Goal: Obtain resource: Obtain resource

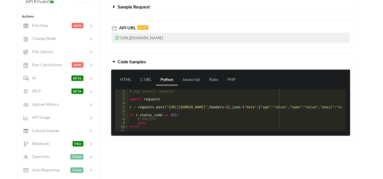
scroll to position [85, 0]
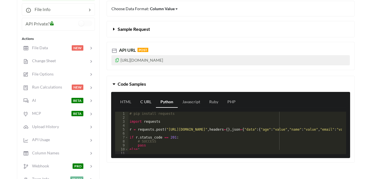
click at [145, 100] on link "C URL" at bounding box center [146, 102] width 20 height 11
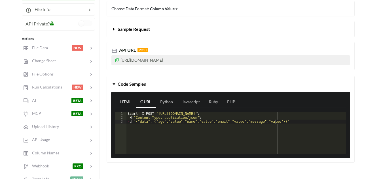
click at [125, 102] on link "HTML" at bounding box center [126, 102] width 20 height 11
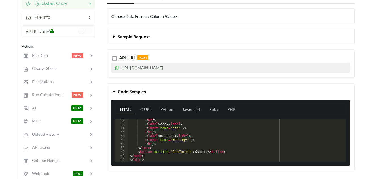
scroll to position [113, 0]
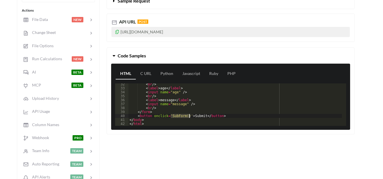
drag, startPoint x: 170, startPoint y: 116, endPoint x: 190, endPoint y: 116, distance: 20.1
click at [190, 116] on div "< br /> < label > age </ label > < input name = "age" /> < br /> < label > mess…" at bounding box center [234, 107] width 213 height 50
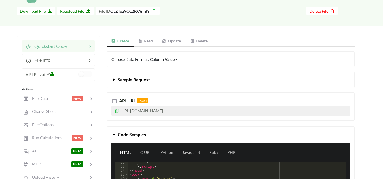
scroll to position [28, 0]
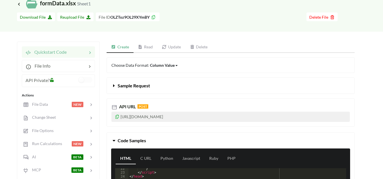
click at [141, 46] on icon at bounding box center [140, 47] width 5 height 4
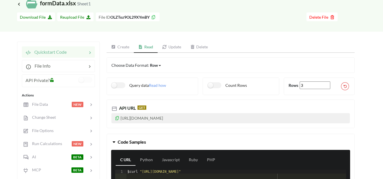
click at [119, 45] on link "Create" at bounding box center [119, 47] width 27 height 11
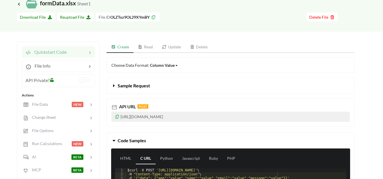
click at [148, 45] on link "Read" at bounding box center [145, 47] width 24 height 11
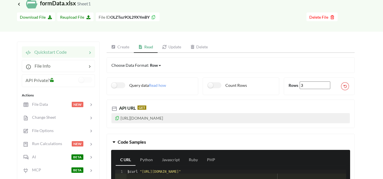
click at [176, 46] on link "Update" at bounding box center [171, 47] width 28 height 11
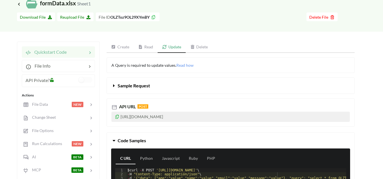
click at [196, 47] on link "Delete" at bounding box center [198, 47] width 27 height 11
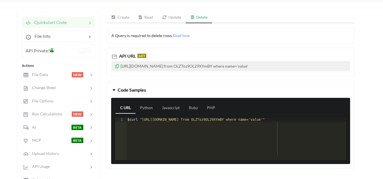
scroll to position [57, 0]
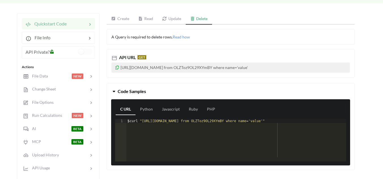
click at [172, 17] on link "Update" at bounding box center [171, 18] width 28 height 11
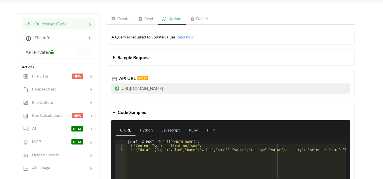
click at [148, 17] on link "Read" at bounding box center [146, 18] width 24 height 11
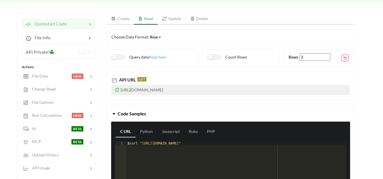
click at [122, 18] on link "Create" at bounding box center [119, 18] width 27 height 11
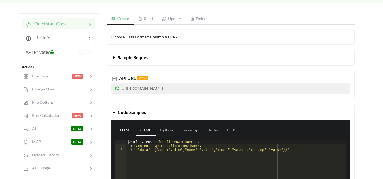
click at [125, 131] on link "HTML" at bounding box center [126, 130] width 20 height 11
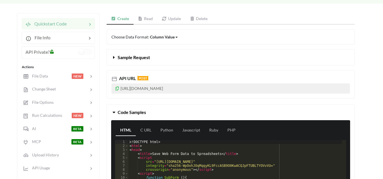
click at [148, 19] on link "Read" at bounding box center [145, 18] width 24 height 11
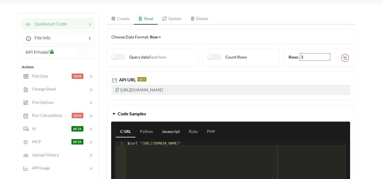
click at [171, 130] on link "Javascript" at bounding box center [170, 131] width 27 height 11
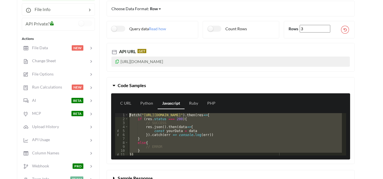
scroll to position [0, 0]
drag, startPoint x: 134, startPoint y: 153, endPoint x: 128, endPoint y: 113, distance: 40.4
click at [128, 113] on div "1 2 3 4 5 6 7 8 9 10 11 fetch ( "https://api.apispreadsheets.com/data/OLZToz9OL…" at bounding box center [230, 134] width 231 height 42
click at [203, 79] on button "Code Samples" at bounding box center [230, 86] width 247 height 16
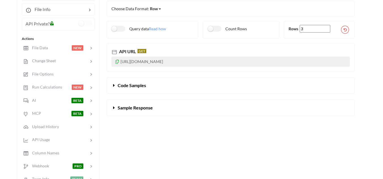
click at [204, 80] on button "Code Samples" at bounding box center [230, 86] width 247 height 16
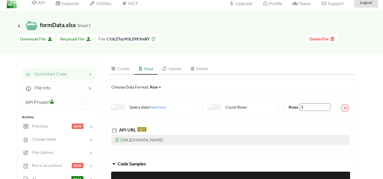
scroll to position [28, 0]
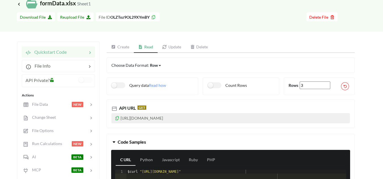
click at [202, 46] on link "Delete" at bounding box center [198, 47] width 27 height 11
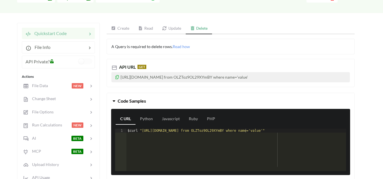
scroll to position [57, 0]
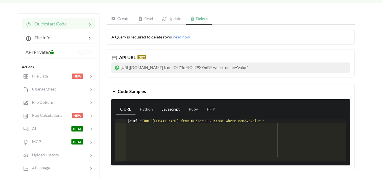
click at [170, 108] on link "Javascript" at bounding box center [170, 109] width 27 height 11
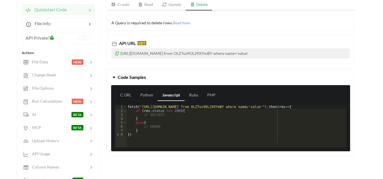
scroll to position [85, 0]
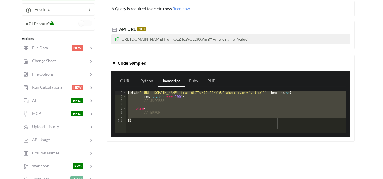
drag, startPoint x: 133, startPoint y: 122, endPoint x: 128, endPoint y: 94, distance: 28.5
click at [128, 94] on div "fetch ( "https://api.apispreadsheets.com/data/OLZToz9OL29XYmBY/?query=delete fr…" at bounding box center [247, 114] width 243 height 46
click at [149, 113] on div "fetch ( "https://api.apispreadsheets.com/data/OLZToz9OL29XYmBY/?query=delete fr…" at bounding box center [235, 110] width 219 height 38
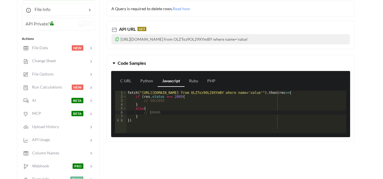
click at [129, 61] on span "Code Samples" at bounding box center [132, 62] width 28 height 5
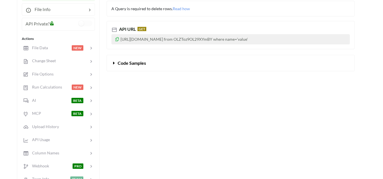
click at [126, 61] on span "Code Samples" at bounding box center [132, 62] width 28 height 5
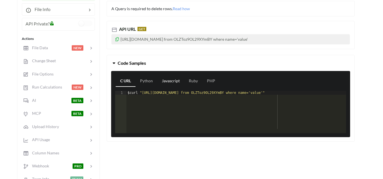
click at [174, 80] on link "Javascript" at bounding box center [170, 81] width 27 height 11
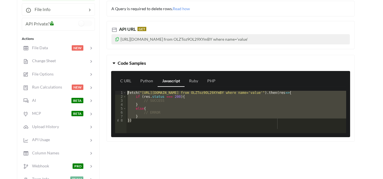
drag, startPoint x: 134, startPoint y: 121, endPoint x: 126, endPoint y: 93, distance: 28.7
click at [126, 93] on div "1 2 3 4 5 6 7 8 fetch ( "https://api.apispreadsheets.com/data/OLZToz9OL29XYmBY/…" at bounding box center [230, 112] width 231 height 42
drag, startPoint x: 150, startPoint y: 101, endPoint x: 151, endPoint y: 98, distance: 3.0
click at [150, 101] on div "fetch ( "https://api.apispreadsheets.com/data/OLZToz9OL29XYmBY/?query=delete fr…" at bounding box center [235, 110] width 219 height 38
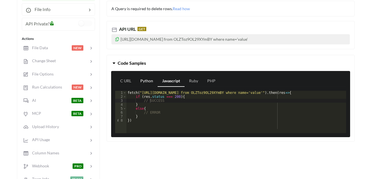
click at [147, 81] on link "Python" at bounding box center [147, 81] width 22 height 11
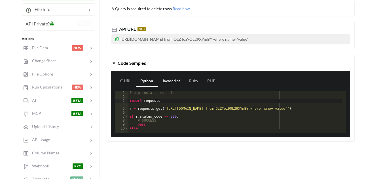
click at [165, 81] on link "Javascript" at bounding box center [170, 81] width 27 height 11
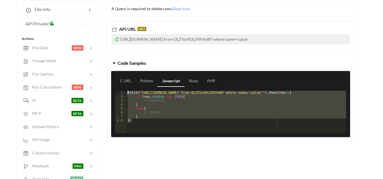
drag, startPoint x: 134, startPoint y: 120, endPoint x: 127, endPoint y: 93, distance: 27.5
click at [127, 93] on div "fetch ( "https://api.apispreadsheets.com/data/OLZToz9OL29XYmBY/?query=delete fr…" at bounding box center [247, 114] width 243 height 46
click at [153, 106] on div "fetch ( "https://api.apispreadsheets.com/data/OLZToz9OL29XYmBY/?query=delete fr…" at bounding box center [235, 110] width 219 height 38
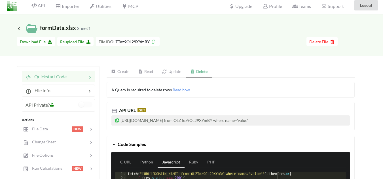
scroll to position [0, 0]
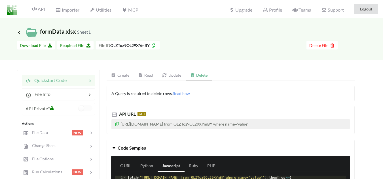
click at [175, 75] on link "Update" at bounding box center [171, 75] width 28 height 11
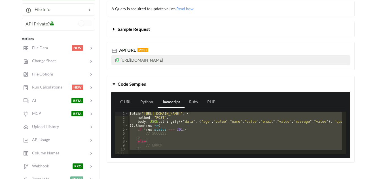
drag, startPoint x: 135, startPoint y: 150, endPoint x: 130, endPoint y: 110, distance: 40.5
click at [130, 110] on div "C URL Python Javascript Ruby PHP 1 2 3 4 5 6 7 8 9 10 11 fetch ( "https://api.a…" at bounding box center [230, 125] width 239 height 66
click at [173, 124] on div "fetch ( "https://api.apispreadsheets.com/data/OLZToz9OL29XYmBY/" , { method : "…" at bounding box center [234, 131] width 213 height 38
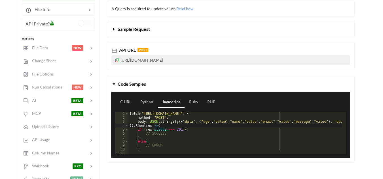
click at [151, 135] on div "fetch ( "https://api.apispreadsheets.com/data/OLZToz9OL29XYmBY/" , { method : "…" at bounding box center [281, 135] width 307 height 46
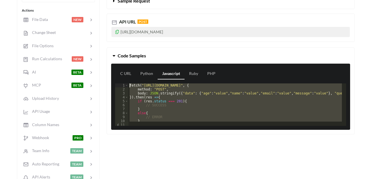
drag, startPoint x: 134, startPoint y: 119, endPoint x: 129, endPoint y: 81, distance: 38.9
click at [129, 81] on div "C URL Python Javascript Ruby PHP 1 2 3 4 5 6 7 8 9 10 11 fetch ( "https://api.a…" at bounding box center [230, 97] width 239 height 66
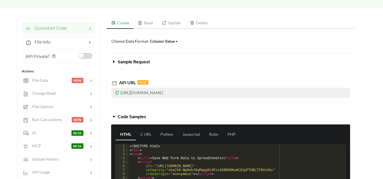
scroll to position [57, 0]
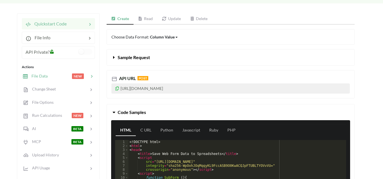
click at [56, 76] on div at bounding box center [60, 76] width 24 height 7
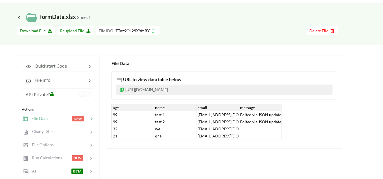
scroll to position [0, 0]
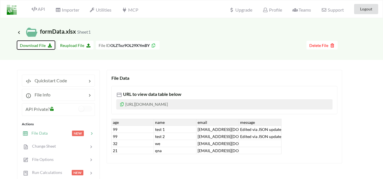
click at [37, 43] on span "Download File" at bounding box center [36, 45] width 32 height 5
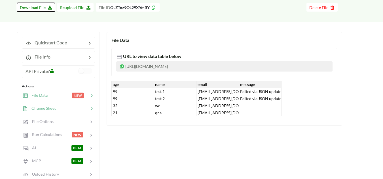
scroll to position [57, 0]
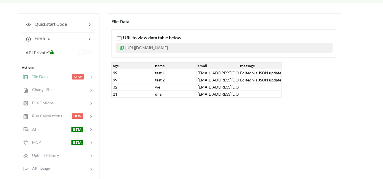
click at [50, 77] on div at bounding box center [60, 77] width 24 height 7
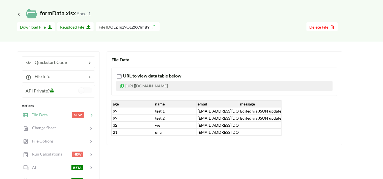
scroll to position [28, 0]
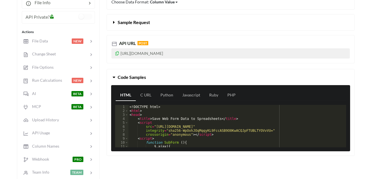
scroll to position [85, 0]
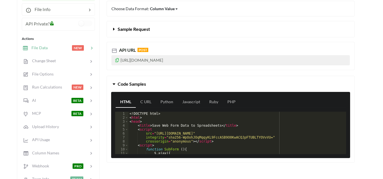
click at [60, 46] on div at bounding box center [60, 48] width 24 height 7
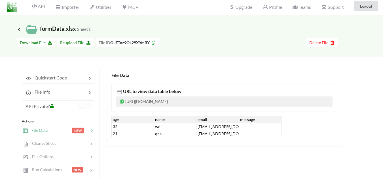
scroll to position [0, 0]
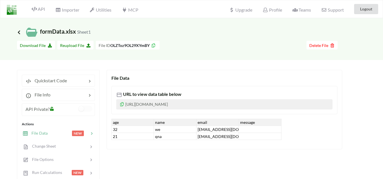
click at [19, 33] on icon at bounding box center [18, 32] width 5 height 5
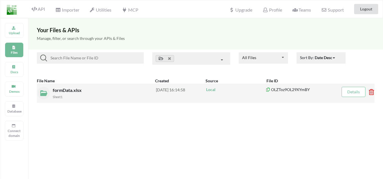
click at [66, 93] on span "formData.xlsx" at bounding box center [68, 89] width 30 height 5
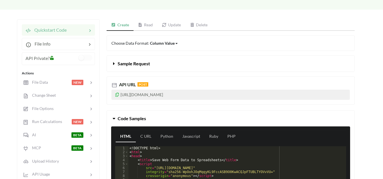
scroll to position [85, 0]
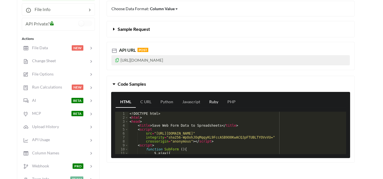
click at [214, 102] on link "Ruby" at bounding box center [213, 102] width 18 height 11
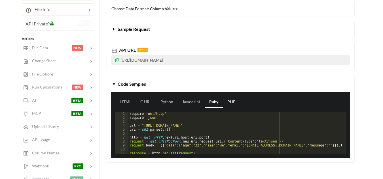
click at [236, 101] on link "PHP" at bounding box center [231, 102] width 17 height 11
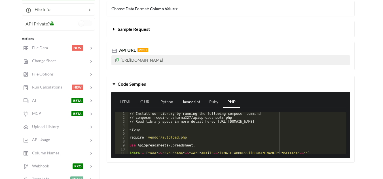
click at [193, 101] on link "Javascript" at bounding box center [191, 102] width 27 height 11
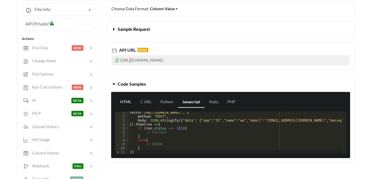
click at [126, 100] on link "HTML" at bounding box center [126, 102] width 20 height 11
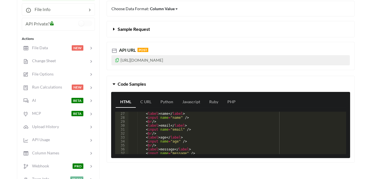
scroll to position [124, 0]
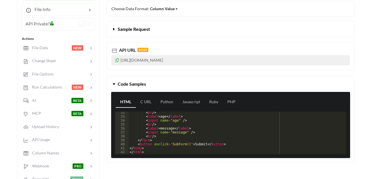
click at [300, 168] on div "Choose Data Format: Column Value Column Value Row Column Sample Request API URL…" at bounding box center [230, 85] width 248 height 168
